Goal: Task Accomplishment & Management: Manage account settings

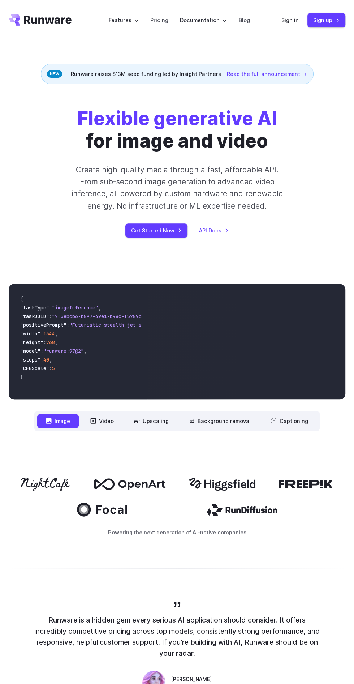
click at [64, 424] on button "Image" at bounding box center [58, 421] width 42 height 14
click at [52, 421] on icon at bounding box center [48, 420] width 5 height 5
click at [112, 421] on button "Video" at bounding box center [102, 421] width 41 height 14
click at [52, 421] on icon at bounding box center [48, 420] width 5 height 5
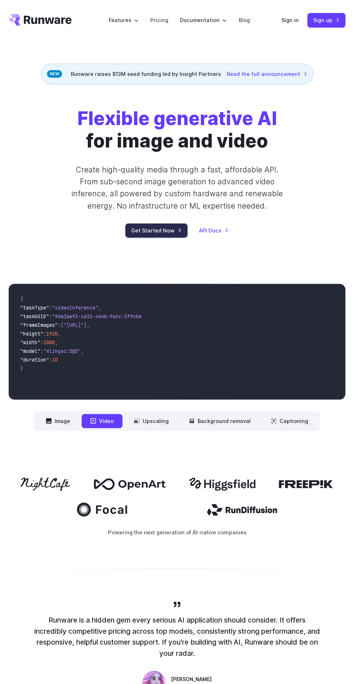
click at [155, 233] on link "Get Started Now" at bounding box center [156, 230] width 62 height 14
click at [293, 18] on link "Sign in" at bounding box center [290, 20] width 17 height 8
click at [59, 423] on button "Image" at bounding box center [58, 421] width 42 height 14
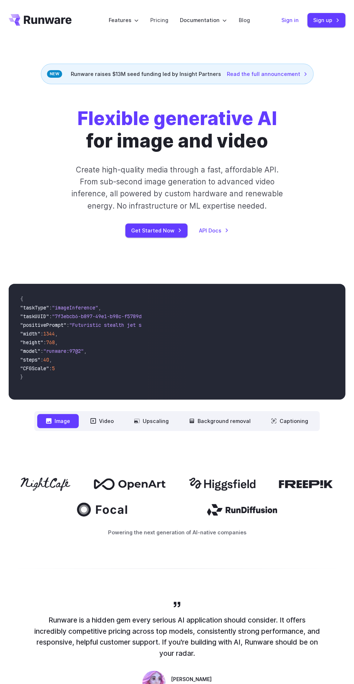
click at [286, 17] on link "Sign in" at bounding box center [290, 20] width 17 height 8
click at [324, 22] on link "Sign up" at bounding box center [327, 20] width 38 height 14
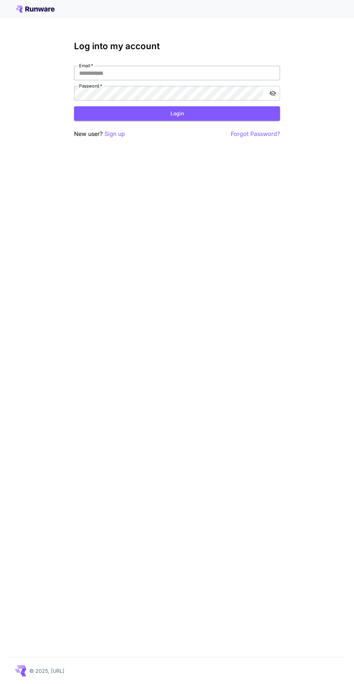
click at [99, 72] on input "Email   *" at bounding box center [177, 73] width 206 height 14
click at [92, 65] on span "*" at bounding box center [91, 65] width 3 height 5
click at [92, 66] on input "Email   *" at bounding box center [177, 73] width 206 height 14
click at [108, 73] on input "Email   *" at bounding box center [177, 73] width 206 height 14
click at [92, 68] on span "*" at bounding box center [91, 65] width 3 height 5
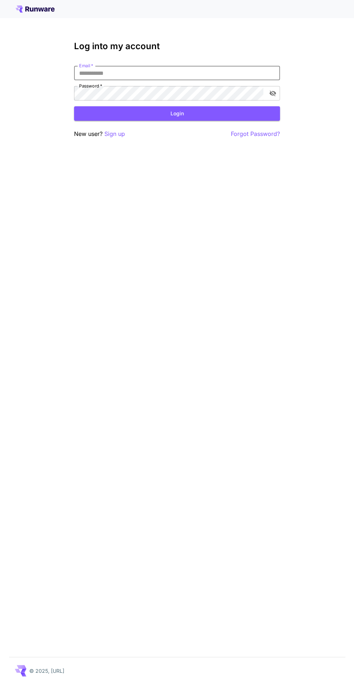
click at [92, 68] on input "Email   *" at bounding box center [177, 73] width 206 height 14
type input "**********"
click at [169, 110] on button "Login" at bounding box center [177, 113] width 206 height 15
click at [286, 16] on div "Invalid credentials" at bounding box center [295, 17] width 90 height 9
